Goal: Task Accomplishment & Management: Manage account settings

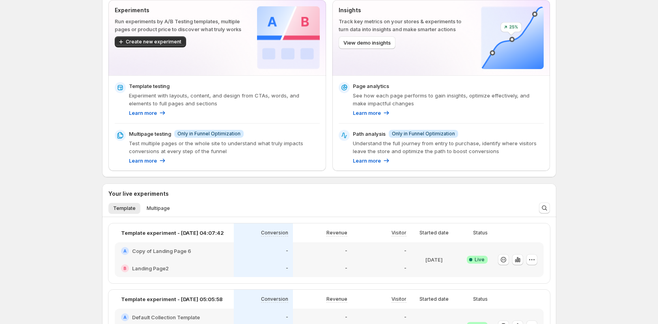
scroll to position [52, 0]
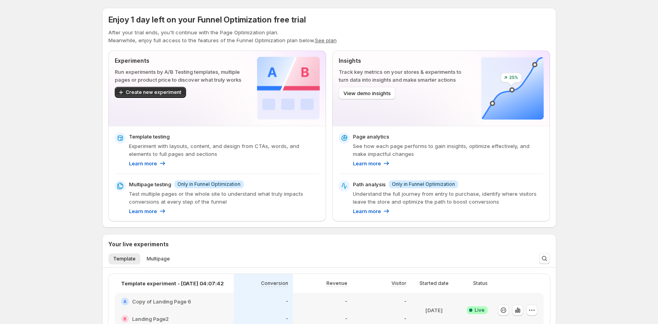
click at [322, 40] on button "See plan" at bounding box center [326, 40] width 22 height 6
